Goal: Task Accomplishment & Management: Manage account settings

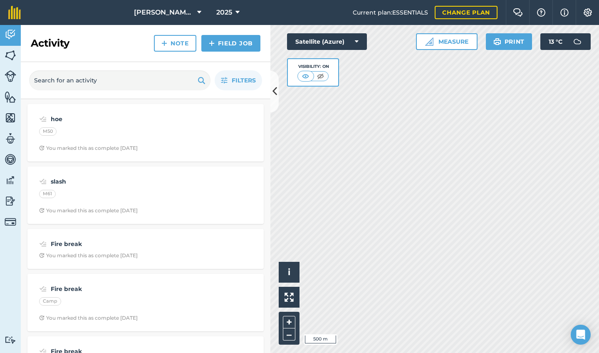
click at [279, 87] on div "Activity Fields Livestock Features Maps Team Vehicles Data Reporting Billing Tu…" at bounding box center [299, 189] width 599 height 328
click at [277, 93] on icon at bounding box center [274, 91] width 5 height 15
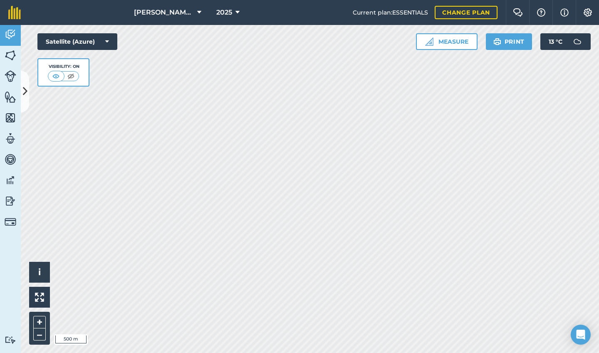
click at [8, 55] on img at bounding box center [11, 55] width 12 height 12
click at [194, 12] on button "[PERSON_NAME][GEOGRAPHIC_DATA]" at bounding box center [168, 12] width 74 height 25
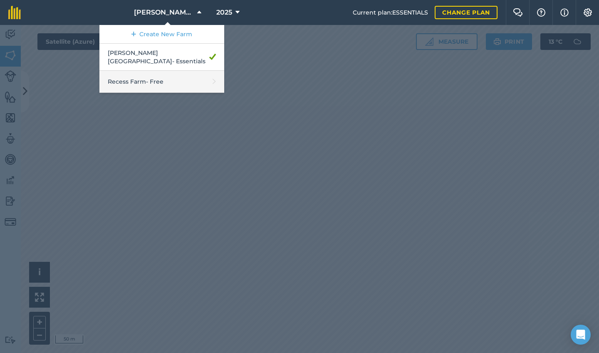
click at [174, 71] on link "Recess Farm - Free" at bounding box center [161, 82] width 125 height 22
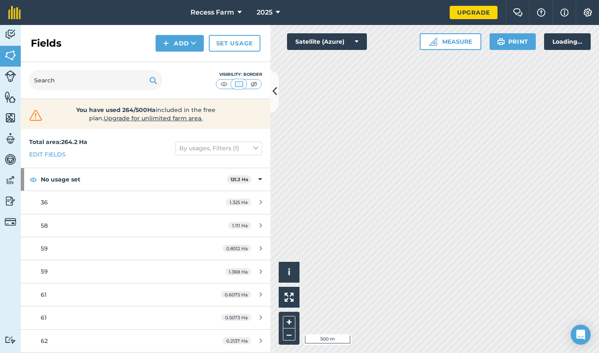
click at [268, 90] on div "Visibility: Border" at bounding box center [146, 80] width 250 height 37
click at [270, 90] on div "Visibility: Border" at bounding box center [146, 80] width 250 height 37
click at [273, 91] on icon at bounding box center [274, 91] width 5 height 15
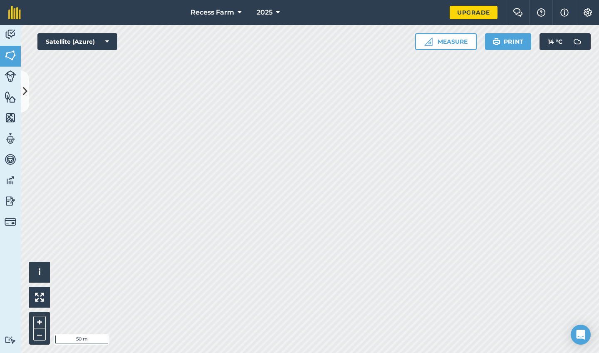
click at [23, 92] on icon at bounding box center [25, 91] width 5 height 15
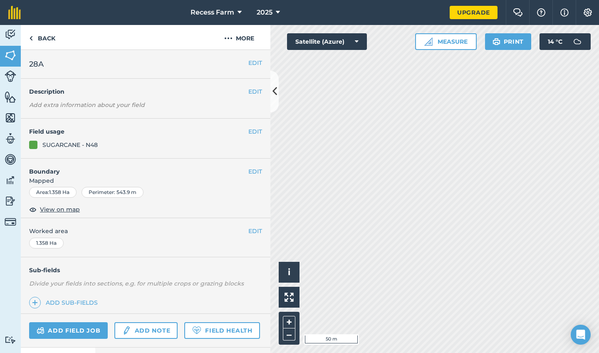
click at [263, 87] on div "EDIT Description Add extra information about your field" at bounding box center [146, 99] width 250 height 40
click at [272, 89] on icon at bounding box center [274, 91] width 5 height 15
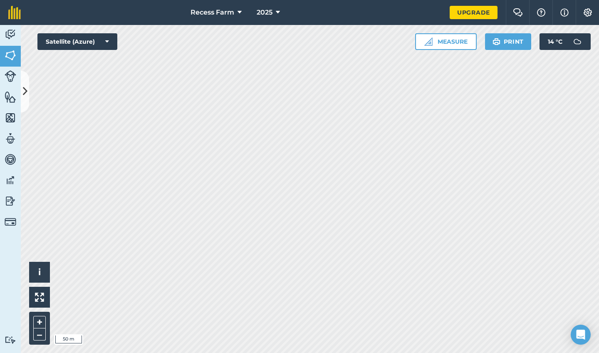
click at [10, 53] on img at bounding box center [11, 55] width 12 height 12
click at [11, 61] on img at bounding box center [11, 55] width 12 height 12
click at [242, 11] on button "Recess Farm" at bounding box center [216, 12] width 58 height 25
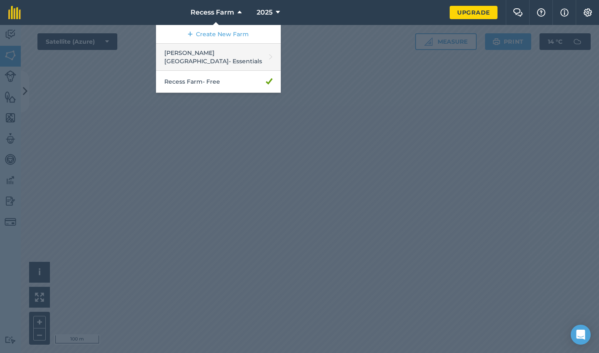
click at [235, 56] on link "[PERSON_NAME] House - Essentials" at bounding box center [218, 57] width 125 height 27
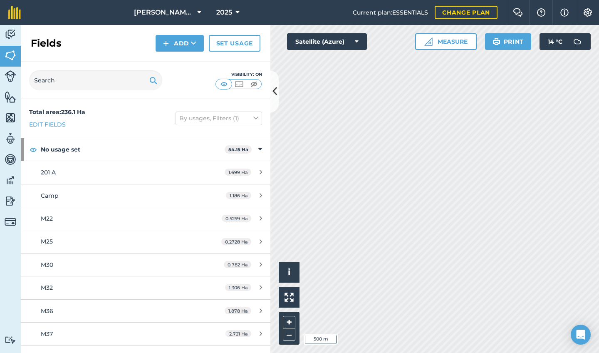
click at [272, 93] on icon at bounding box center [274, 91] width 5 height 15
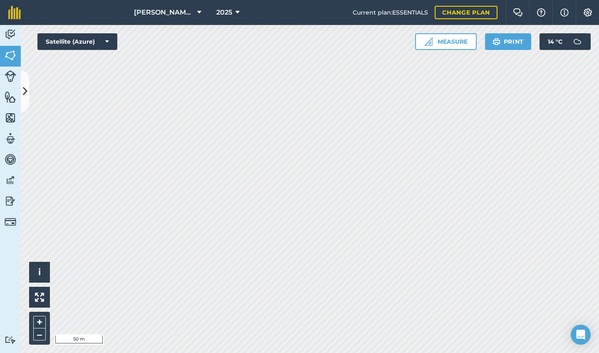
click at [25, 82] on button at bounding box center [25, 92] width 8 height 42
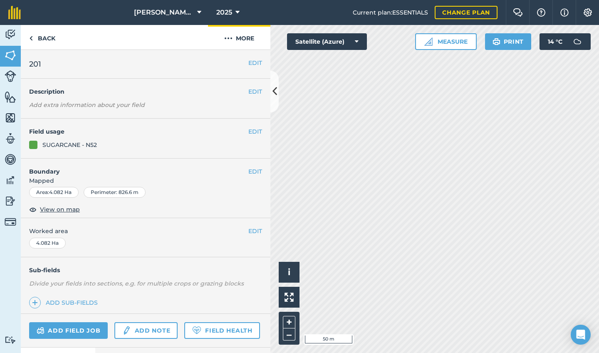
click at [241, 35] on button "More" at bounding box center [239, 37] width 62 height 25
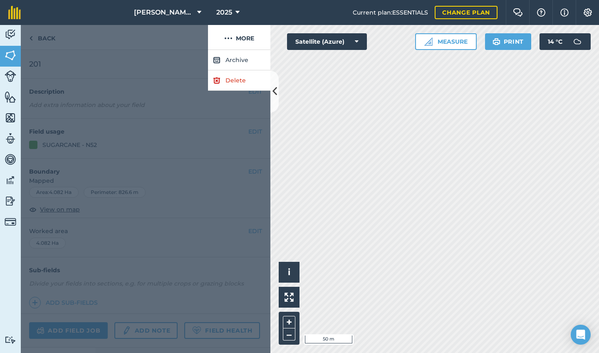
click at [234, 80] on link "Delete" at bounding box center [239, 80] width 62 height 20
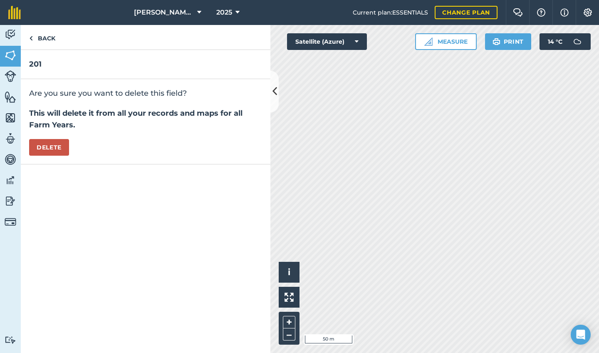
click at [50, 143] on button "Delete" at bounding box center [49, 147] width 40 height 17
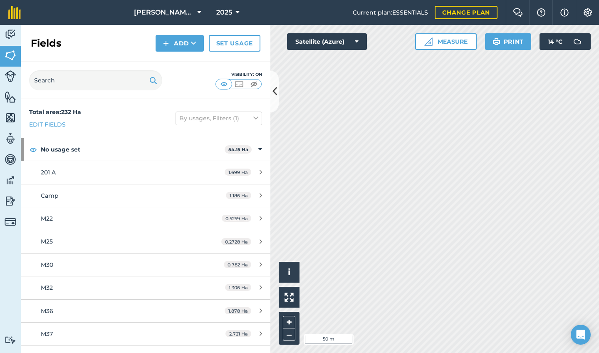
click at [182, 41] on button "Add" at bounding box center [180, 43] width 48 height 17
click at [190, 64] on link "Draw" at bounding box center [180, 62] width 46 height 18
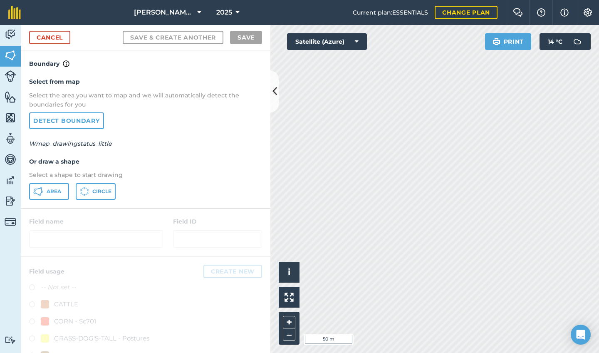
click at [56, 190] on span "Area" at bounding box center [54, 191] width 15 height 7
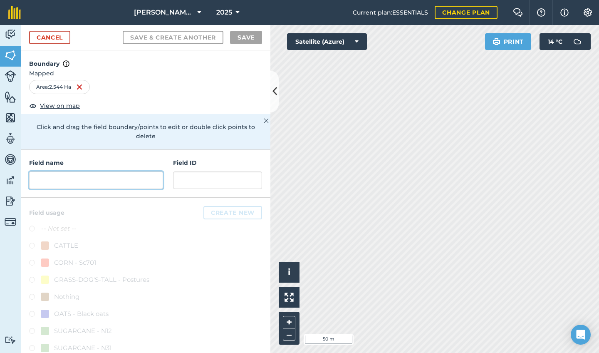
click at [89, 184] on input "text" at bounding box center [96, 179] width 134 height 17
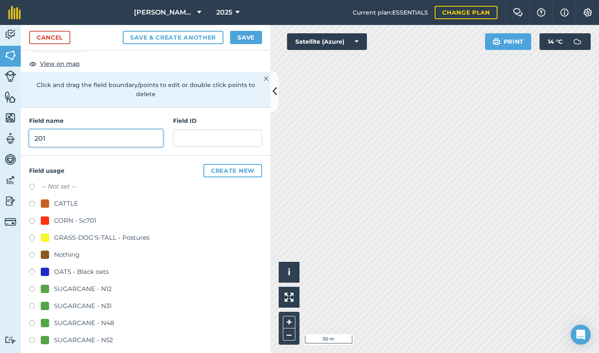
scroll to position [55, 0]
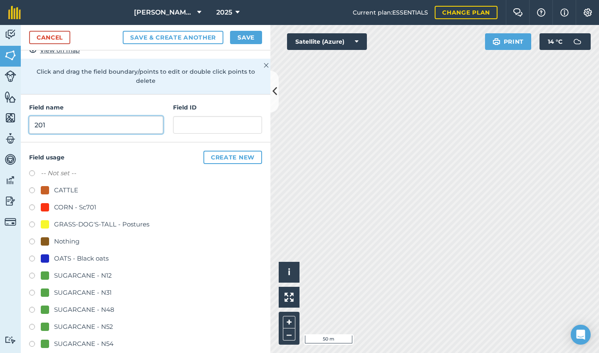
type input "201"
click at [95, 346] on div "SUGARCANE - N54" at bounding box center [83, 344] width 59 height 10
radio input "true"
click at [264, 63] on img at bounding box center [266, 65] width 5 height 10
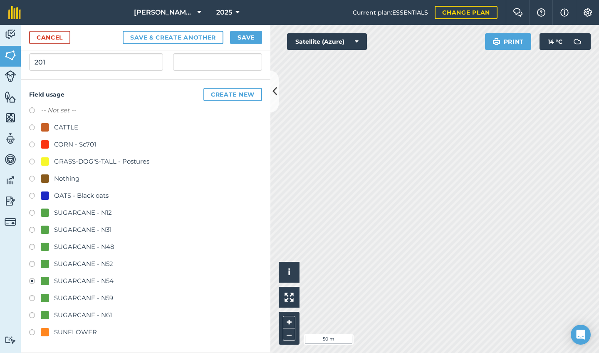
scroll to position [0, 0]
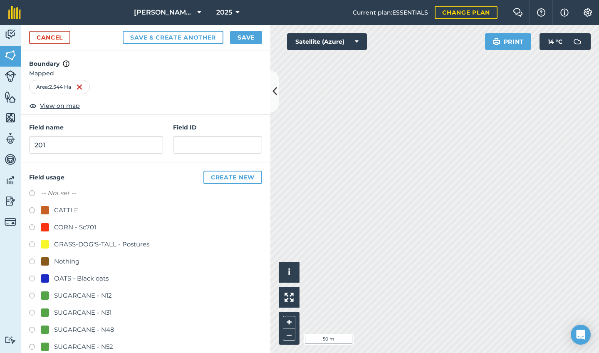
click at [250, 38] on button "Save" at bounding box center [246, 37] width 32 height 13
